Goal: Task Accomplishment & Management: Manage account settings

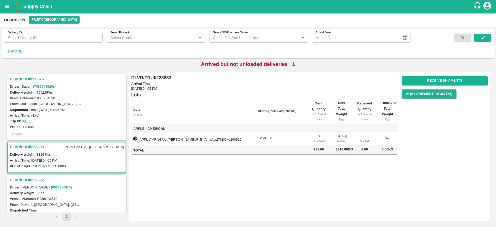
click at [21, 79] on h3 "DLVR/FRUI/228875" at bounding box center [67, 79] width 115 height 7
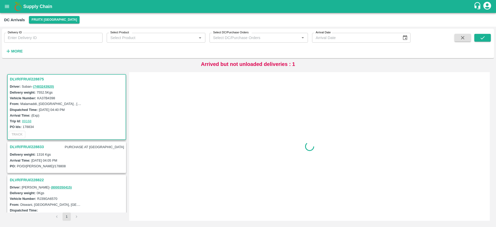
scroll to position [2, 0]
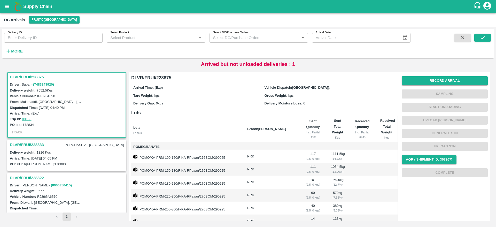
click at [31, 79] on h3 "DLVR/FRUI/228875" at bounding box center [67, 77] width 115 height 7
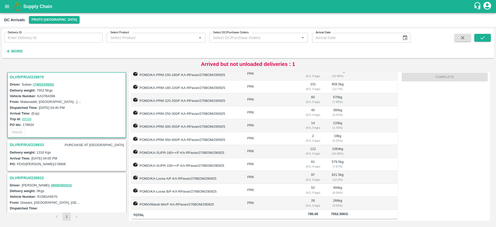
scroll to position [0, 0]
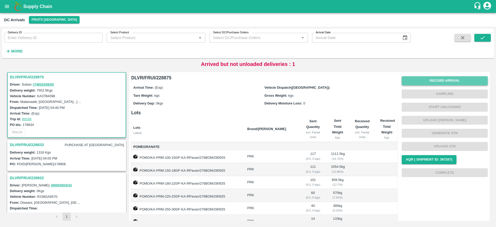
click at [442, 80] on button "Record Arrival" at bounding box center [445, 80] width 86 height 9
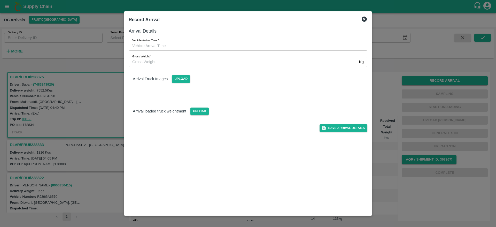
type input "DD/MM/YYYY hh:mm aa"
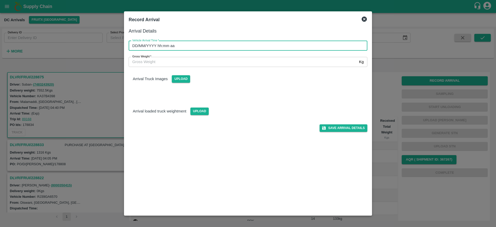
click at [260, 47] on input "DD/MM/YYYY hh:mm aa" at bounding box center [246, 46] width 235 height 10
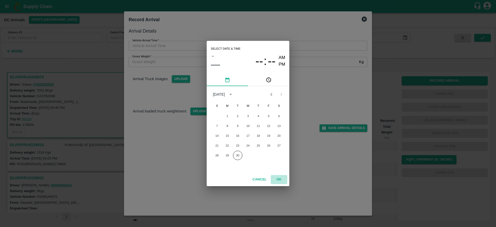
click at [278, 179] on button "OK" at bounding box center [279, 179] width 17 height 9
type input "DD/MM/YYYY hh:mm aa"
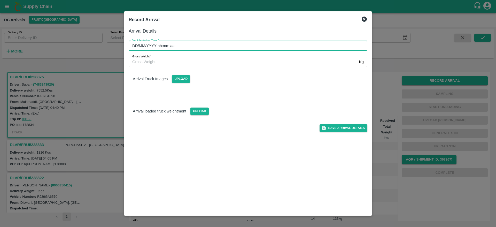
click at [225, 49] on input "DD/MM/YYYY hh:mm aa" at bounding box center [246, 46] width 235 height 10
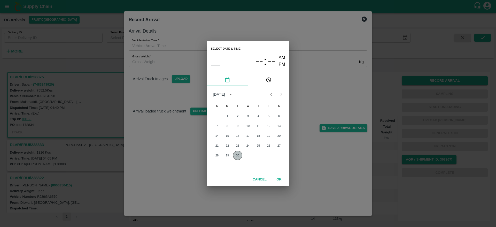
click at [237, 157] on button "30" at bounding box center [237, 155] width 9 height 9
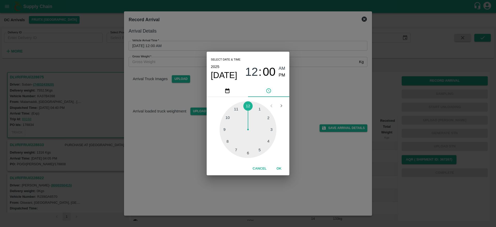
click at [238, 147] on div at bounding box center [248, 129] width 57 height 57
click at [246, 150] on div at bounding box center [248, 129] width 57 height 57
click at [273, 166] on button "OK" at bounding box center [279, 168] width 17 height 9
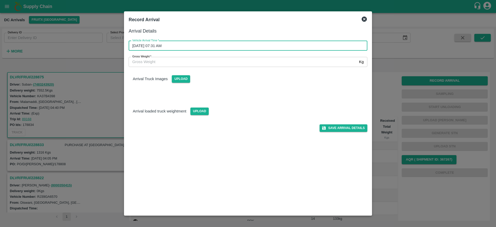
click at [168, 45] on input "[DATE] 07:31 AM" at bounding box center [246, 46] width 235 height 10
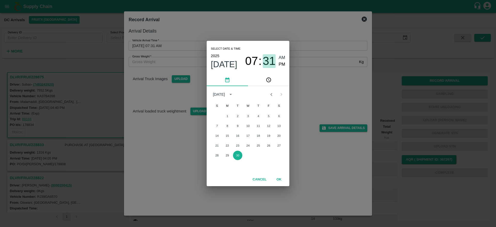
click at [264, 63] on span "31" at bounding box center [269, 60] width 13 height 13
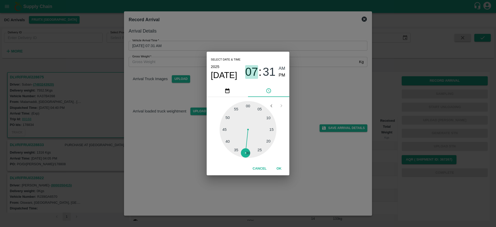
click at [253, 72] on span "07" at bounding box center [251, 71] width 13 height 13
click at [248, 153] on div at bounding box center [248, 129] width 57 height 57
type input "[DATE] 06:31 AM"
click at [275, 167] on button "OK" at bounding box center [279, 168] width 17 height 9
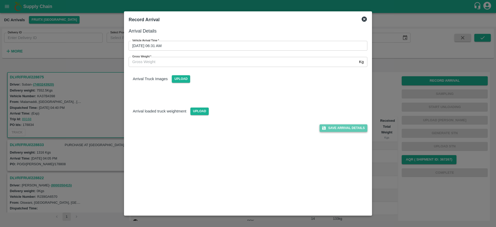
click at [336, 129] on button "Save Arrival Details" at bounding box center [344, 127] width 48 height 7
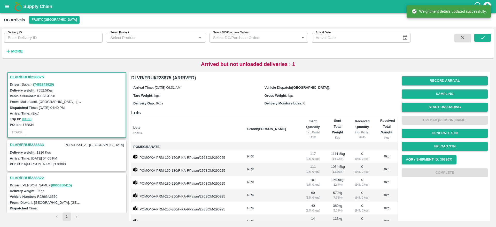
click at [441, 106] on button "Start Unloading" at bounding box center [445, 107] width 86 height 9
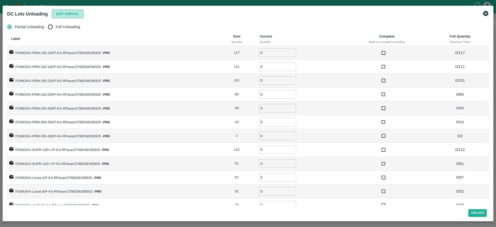
click at [66, 14] on button "Edit Arrival" at bounding box center [68, 14] width 32 height 9
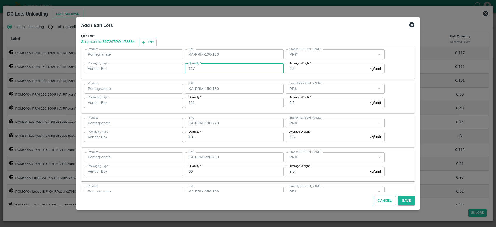
click at [208, 68] on input "117" at bounding box center [234, 69] width 99 height 10
type input "1"
type input "118"
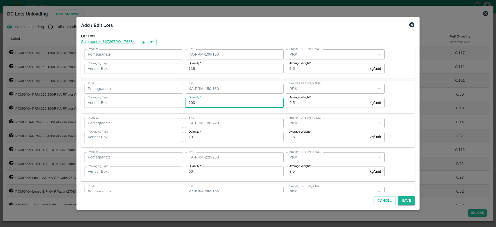
type input "103"
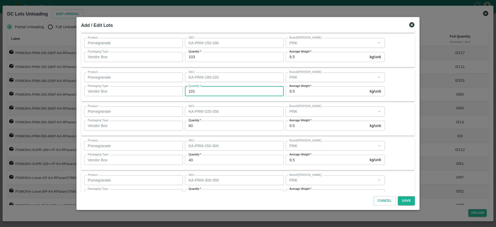
scroll to position [47, 0]
type input "97"
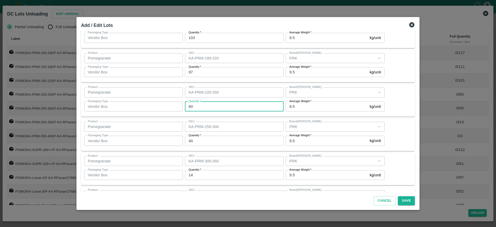
scroll to position [65, 0]
type input "66"
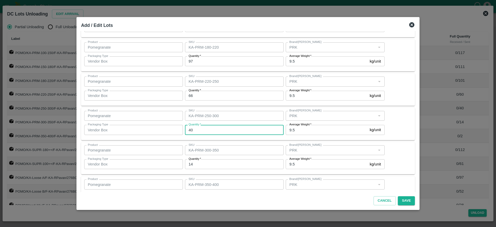
scroll to position [76, 0]
type input "36"
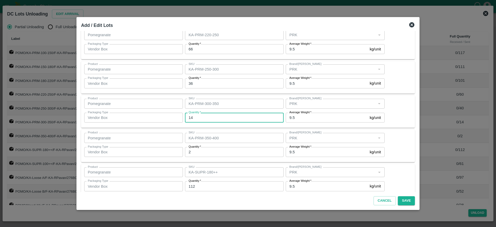
scroll to position [123, 0]
type input "18"
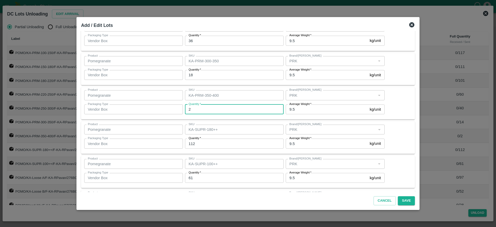
scroll to position [167, 0]
type input "0"
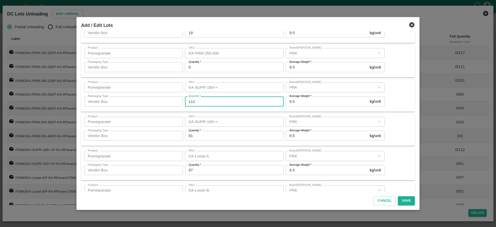
scroll to position [208, 0]
type input "113"
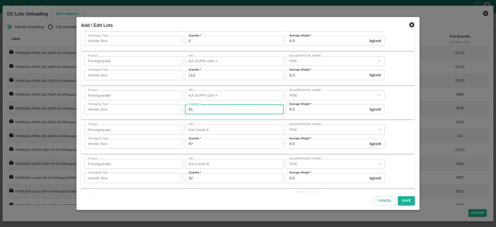
scroll to position [236, 0]
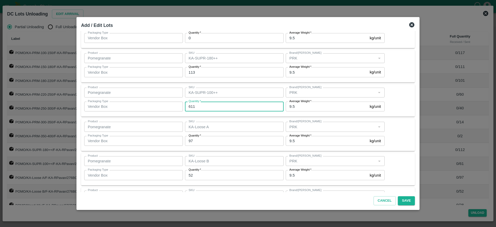
type input "61"
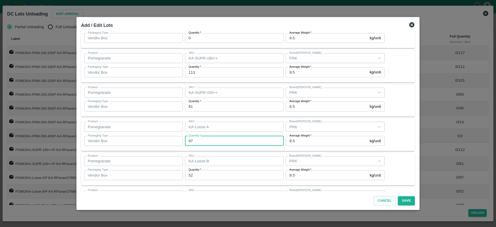
scroll to position [253, 0]
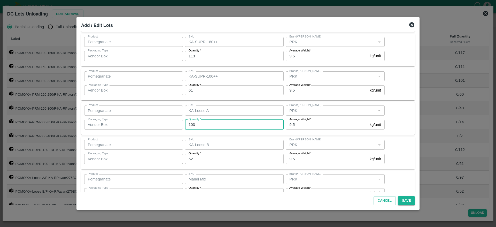
type input "103"
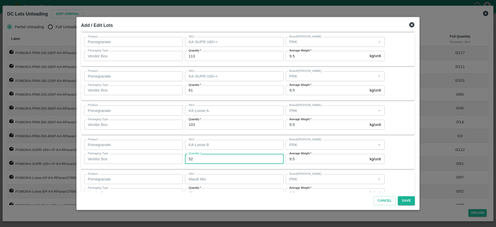
scroll to position [268, 0]
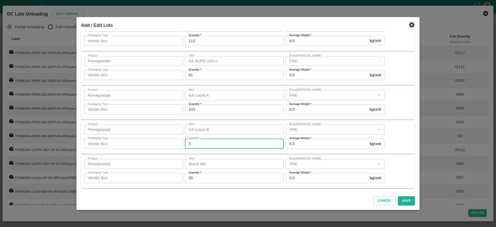
type input "52"
click at [263, 205] on div "Cancel Save" at bounding box center [248, 199] width 338 height 15
click at [400, 202] on button "Save" at bounding box center [406, 200] width 17 height 9
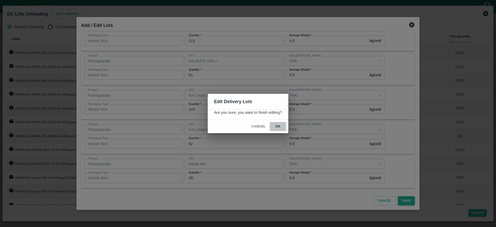
click at [278, 125] on button "ok" at bounding box center [278, 126] width 17 height 9
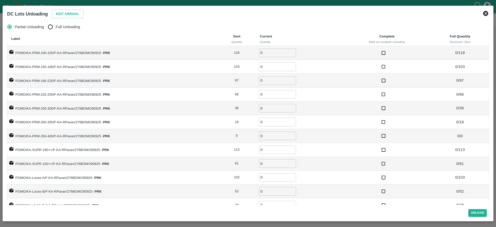
click at [56, 30] on label "Full Unloading" at bounding box center [62, 27] width 35 height 10
click at [56, 30] on input "Full Unloading" at bounding box center [50, 27] width 10 height 10
radio input "true"
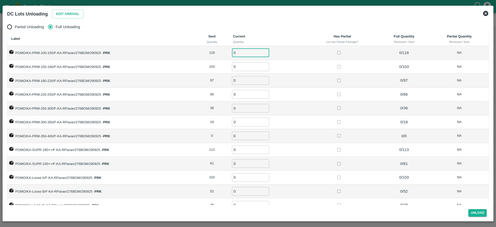
click at [239, 57] on input "0" at bounding box center [250, 53] width 37 height 9
type input "118"
type input "103"
type input "97"
type input "66"
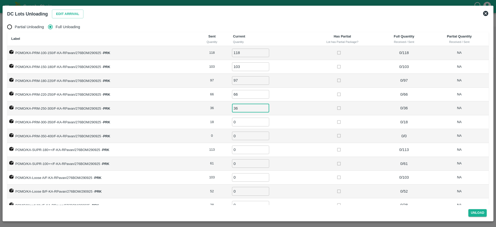
type input "36"
type input "18"
type input "113"
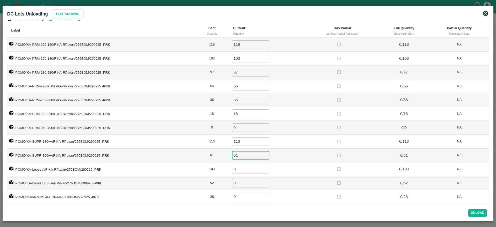
type input "61"
type input "103"
type input "52"
type input "28"
click at [316, 136] on td at bounding box center [343, 142] width 72 height 14
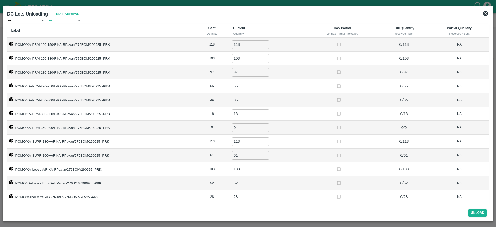
scroll to position [0, 0]
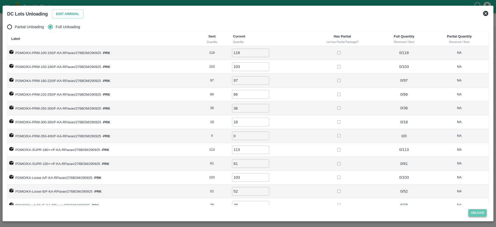
click at [479, 212] on button "Unload" at bounding box center [478, 212] width 19 height 7
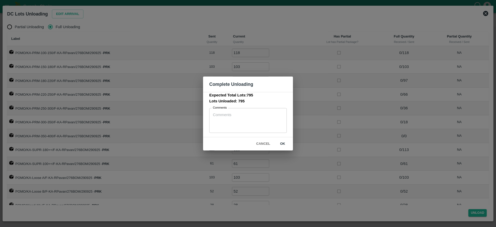
click at [285, 146] on button "ok" at bounding box center [282, 143] width 17 height 9
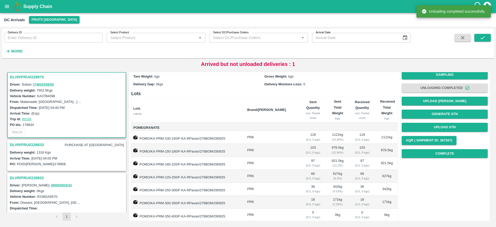
scroll to position [18, 0]
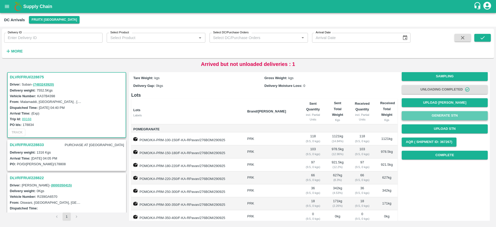
click at [442, 112] on button "Generate STN" at bounding box center [445, 115] width 86 height 9
click at [14, 77] on h3 "DLVR/FRUI/228875" at bounding box center [67, 77] width 115 height 7
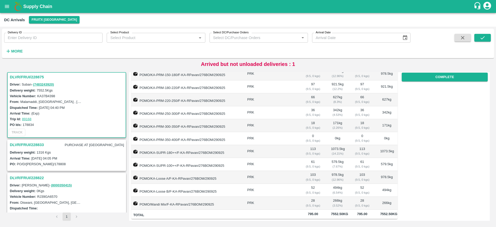
scroll to position [0, 0]
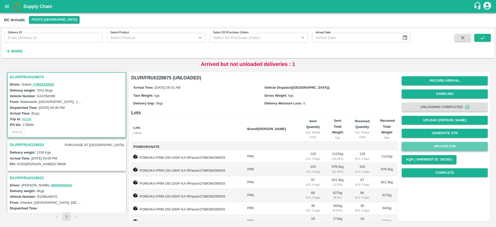
click at [439, 147] on button "Upload STN" at bounding box center [445, 146] width 86 height 9
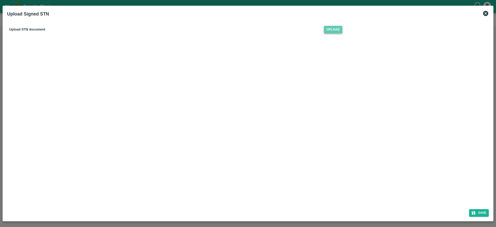
click at [334, 29] on span "Upload" at bounding box center [333, 29] width 18 height 7
click at [0, 0] on input "Upload" at bounding box center [0, 0] width 0 height 0
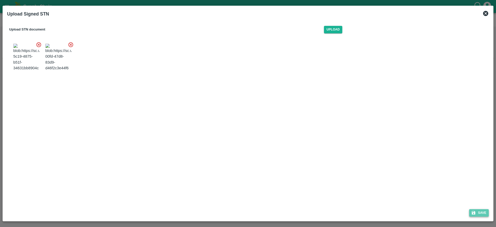
click at [478, 213] on button "Save" at bounding box center [479, 212] width 20 height 7
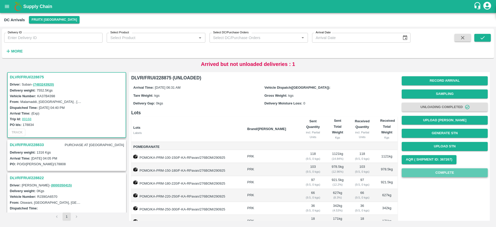
click at [456, 172] on button "Complete" at bounding box center [445, 172] width 86 height 9
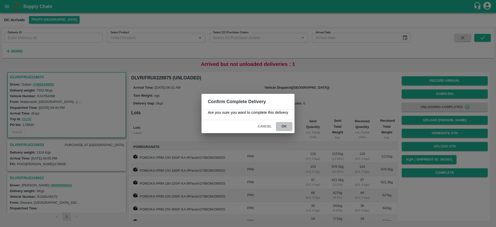
click at [284, 126] on button "ok" at bounding box center [284, 126] width 17 height 9
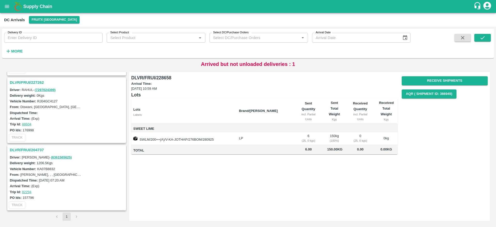
scroll to position [181, 0]
